Goal: Use online tool/utility: Utilize a website feature to perform a specific function

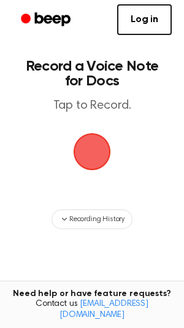
click at [98, 152] on span "button" at bounding box center [92, 151] width 50 height 50
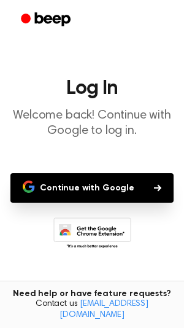
scroll to position [48, 0]
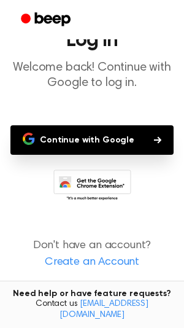
click at [33, 141] on icon "button" at bounding box center [29, 139] width 12 height 12
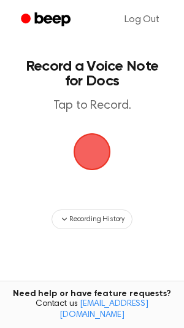
click at [91, 148] on span "button" at bounding box center [92, 151] width 53 height 53
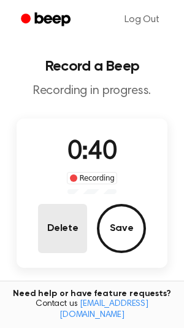
click at [60, 218] on button "Delete" at bounding box center [62, 228] width 49 height 49
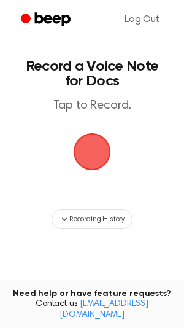
click at [102, 144] on span "button" at bounding box center [92, 151] width 69 height 69
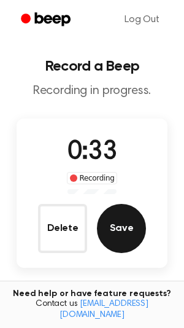
click at [109, 220] on button "Save" at bounding box center [121, 228] width 49 height 49
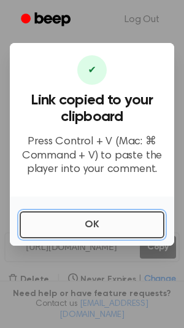
click at [75, 223] on button "OK" at bounding box center [92, 224] width 145 height 27
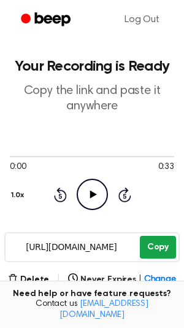
click at [150, 247] on button "Copy" at bounding box center [158, 247] width 36 height 23
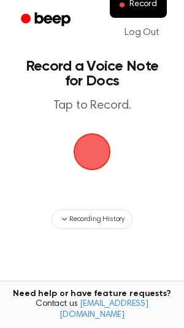
click at [89, 163] on span "button" at bounding box center [92, 151] width 66 height 66
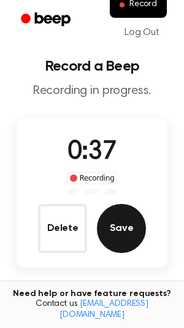
click at [111, 233] on button "Save" at bounding box center [121, 228] width 49 height 49
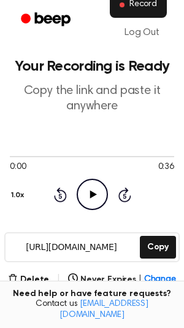
click at [121, 10] on button "Record" at bounding box center [138, 5] width 57 height 26
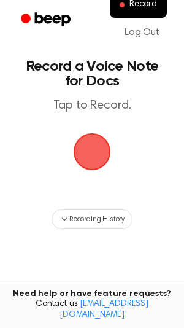
click at [96, 151] on span "button" at bounding box center [92, 152] width 52 height 52
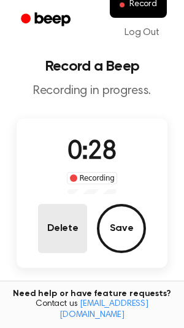
click at [55, 224] on button "Delete" at bounding box center [62, 228] width 49 height 49
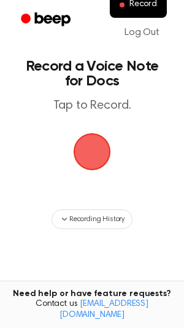
click at [87, 175] on span "button" at bounding box center [92, 152] width 52 height 52
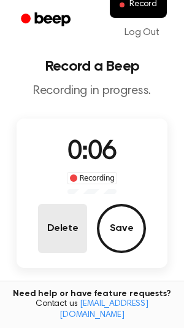
click at [55, 242] on button "Delete" at bounding box center [62, 228] width 49 height 49
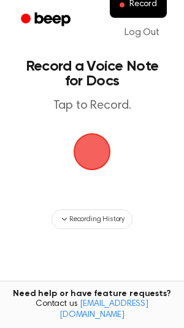
click at [104, 143] on span "button" at bounding box center [92, 151] width 50 height 50
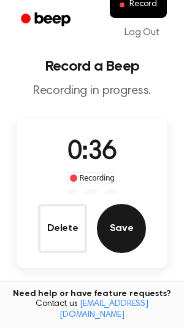
click at [102, 226] on button "Save" at bounding box center [121, 228] width 49 height 49
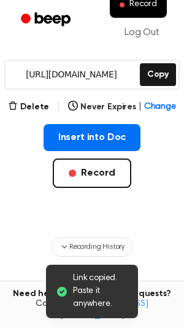
scroll to position [194, 0]
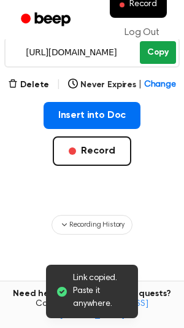
click at [156, 49] on button "Copy" at bounding box center [158, 52] width 36 height 23
click at [151, 55] on button "Copy" at bounding box center [158, 52] width 36 height 23
